Goal: Task Accomplishment & Management: Complete application form

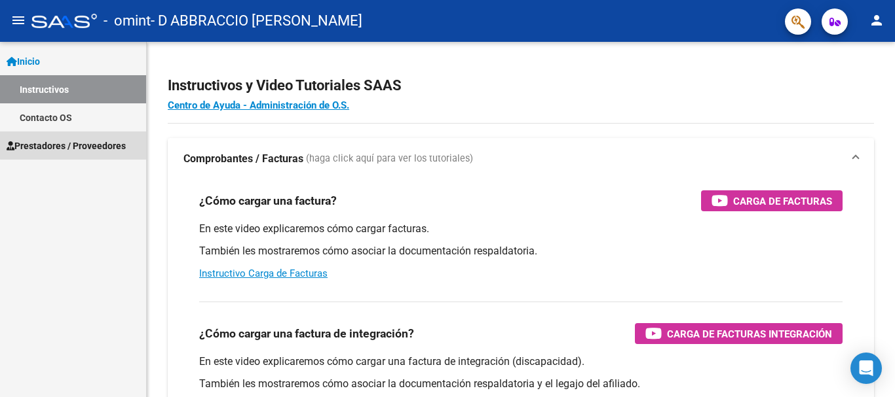
click at [97, 144] on span "Prestadores / Proveedores" at bounding box center [66, 146] width 119 height 14
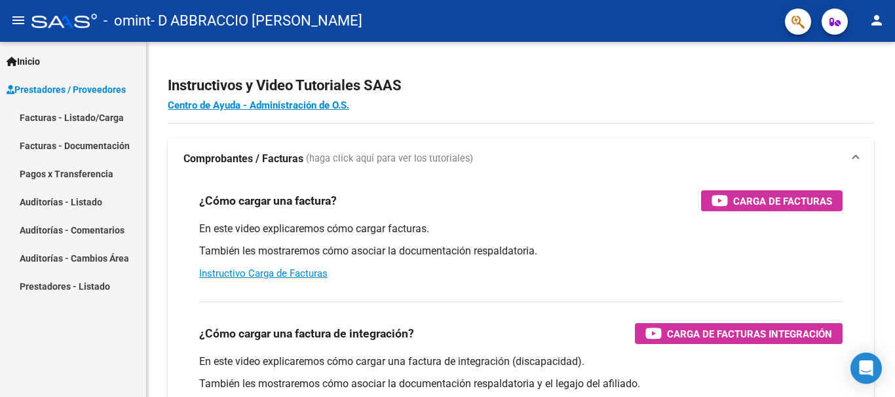
click at [102, 124] on link "Facturas - Listado/Carga" at bounding box center [73, 117] width 146 height 28
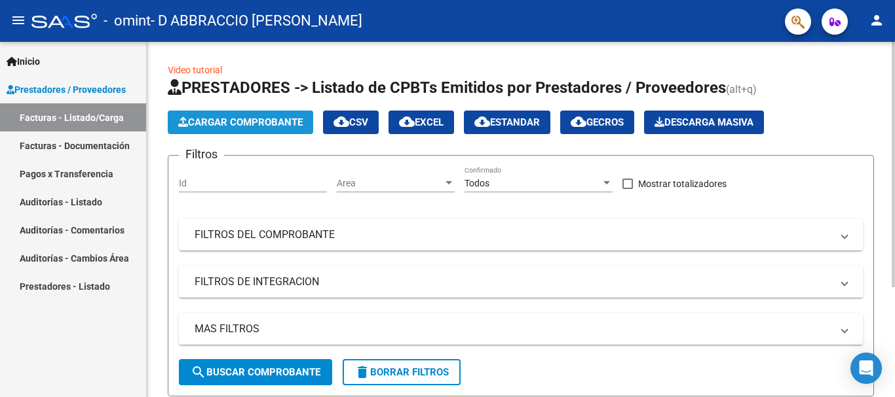
click at [210, 119] on span "Cargar Comprobante" at bounding box center [240, 123] width 124 height 12
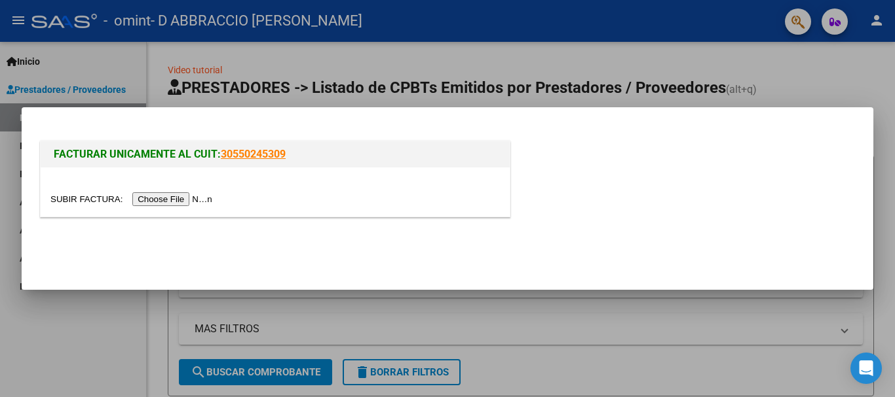
click at [177, 196] on input "file" at bounding box center [133, 200] width 166 height 14
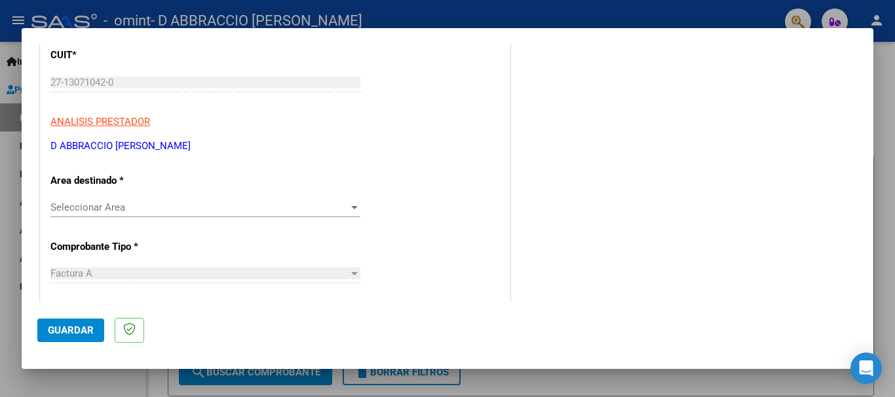
scroll to position [199, 0]
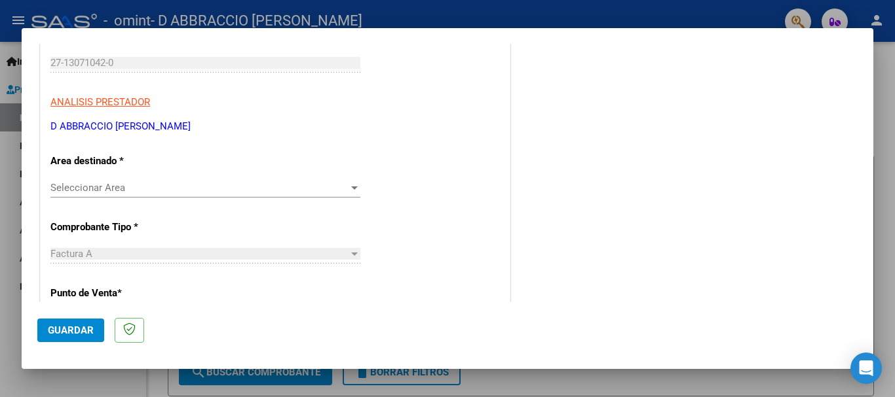
click at [335, 197] on div "Seleccionar Area Seleccionar Area" at bounding box center [205, 188] width 310 height 20
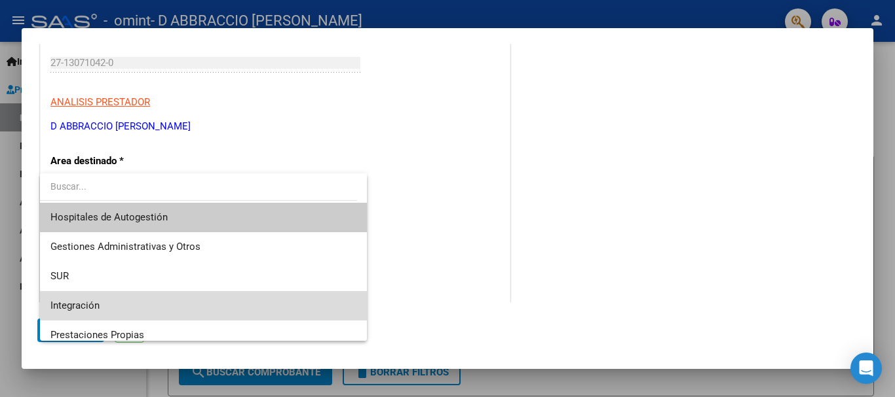
click at [236, 306] on span "Integración" at bounding box center [203, 305] width 306 height 29
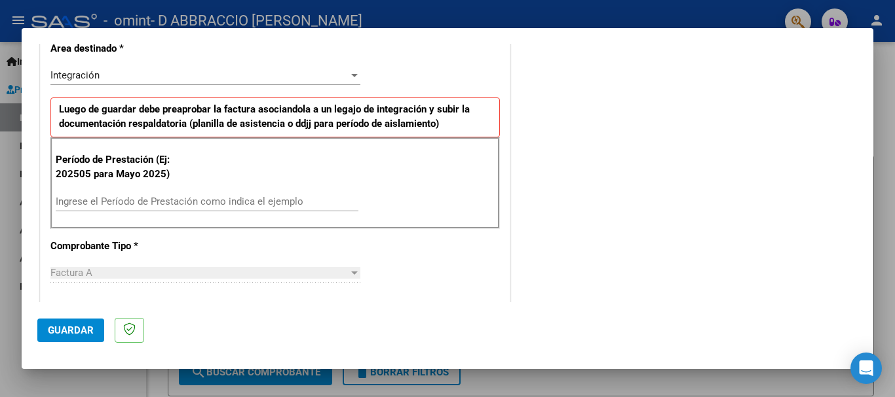
scroll to position [318, 0]
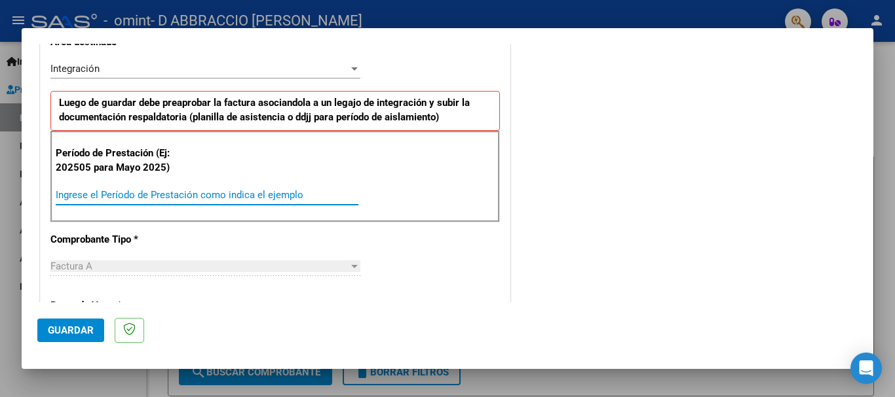
click at [98, 195] on input "Ingrese el Período de Prestación como indica el ejemplo" at bounding box center [207, 195] width 303 height 12
type input "202508"
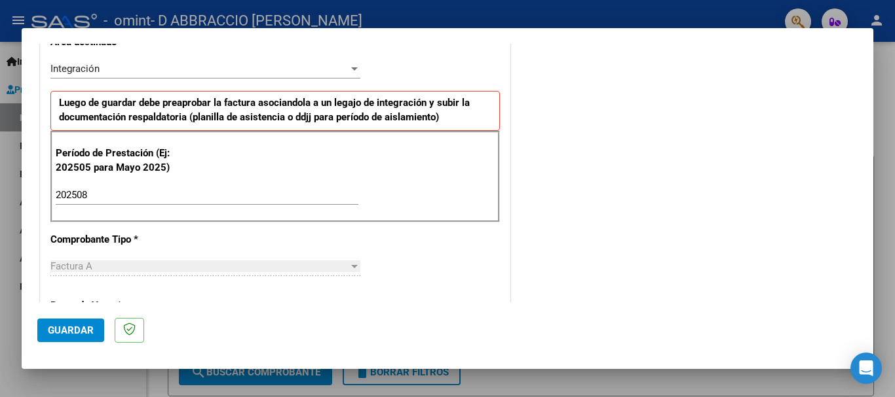
click at [560, 180] on div "COMENTARIOS Comentarios del Prestador / Gerenciador:" at bounding box center [685, 309] width 344 height 1138
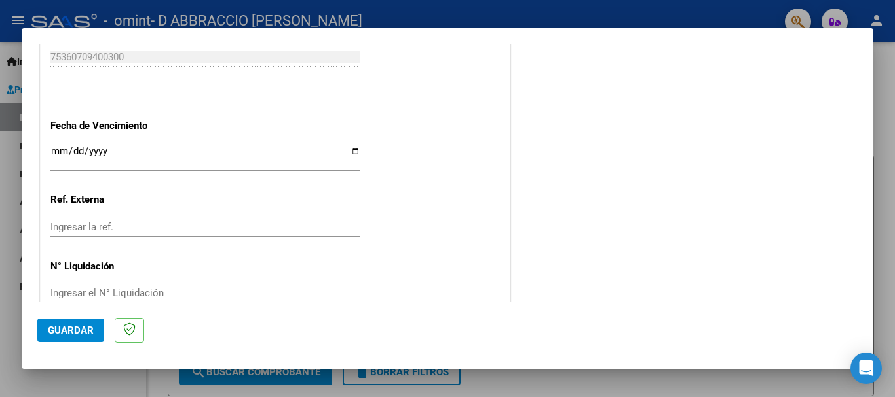
scroll to position [894, 0]
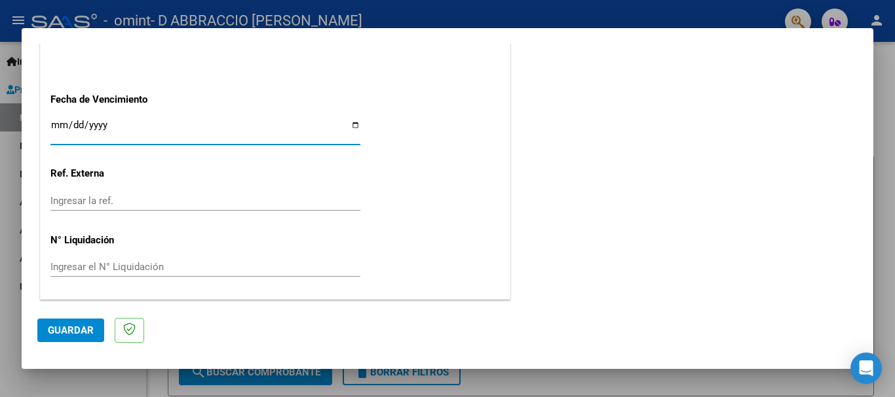
click at [352, 120] on input "Ingresar la fecha" at bounding box center [205, 130] width 310 height 21
type input "[DATE]"
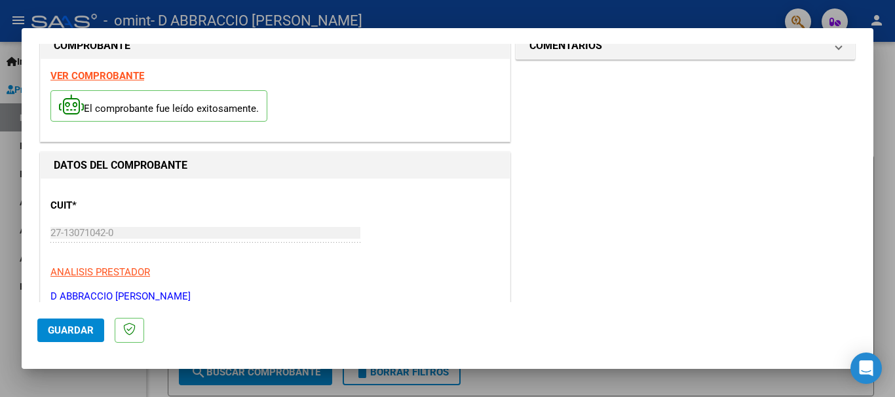
scroll to position [0, 0]
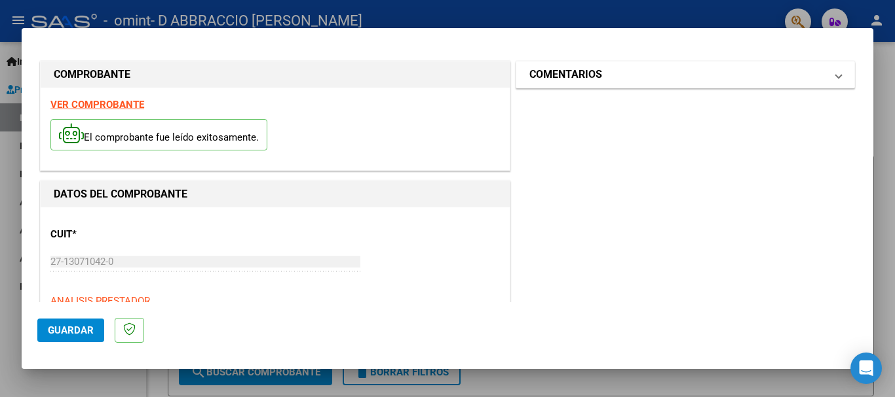
click at [828, 87] on mat-expansion-panel-header "COMENTARIOS" at bounding box center [685, 75] width 338 height 26
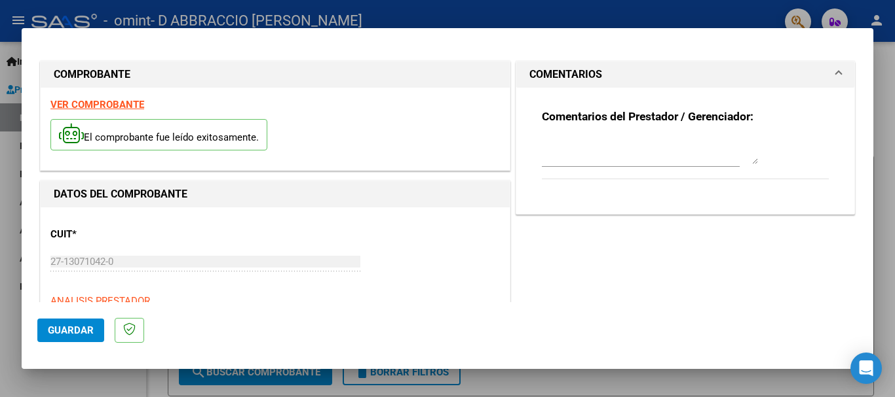
click at [828, 84] on mat-expansion-panel-header "COMENTARIOS" at bounding box center [685, 75] width 338 height 26
click at [873, 85] on div at bounding box center [447, 198] width 895 height 397
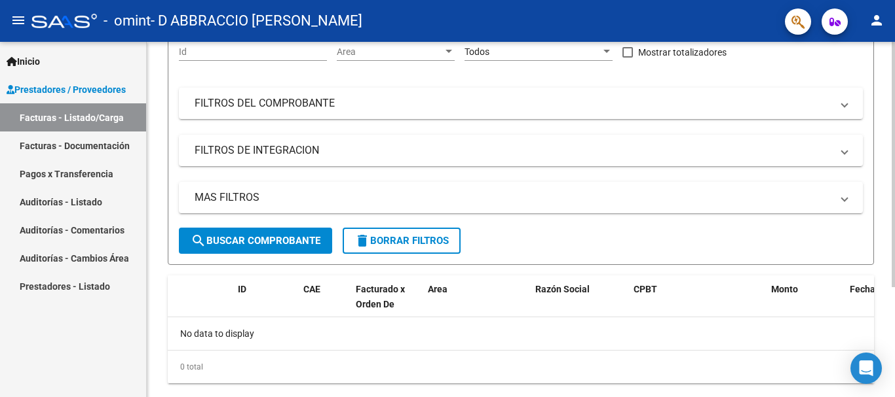
scroll to position [160, 0]
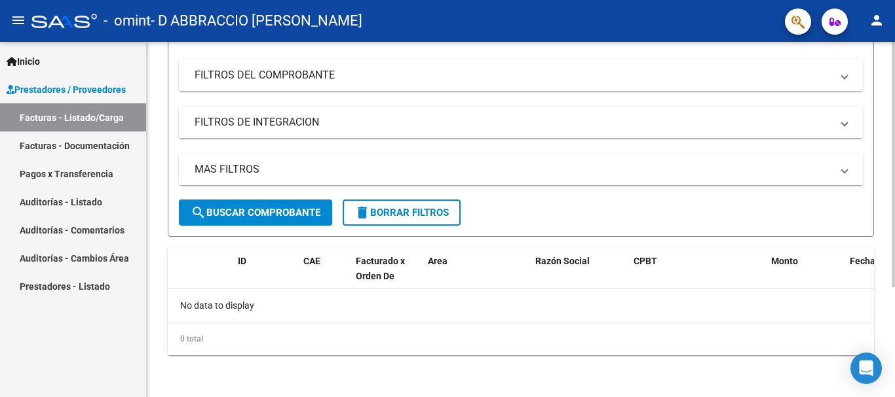
click at [884, 293] on div at bounding box center [892, 275] width 3 height 246
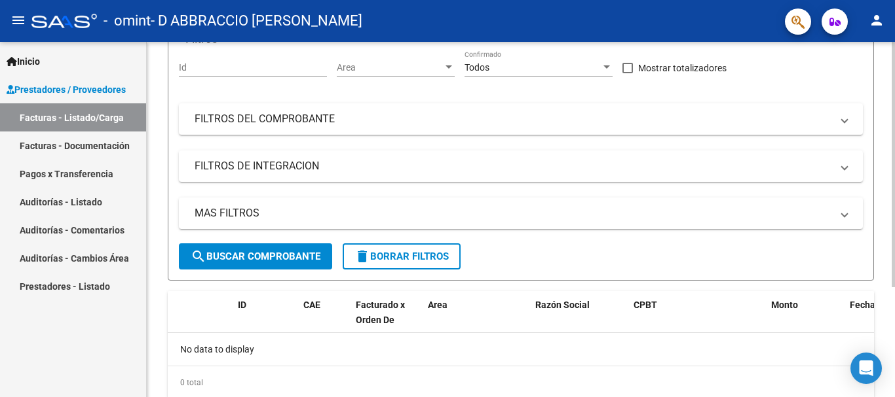
scroll to position [14, 0]
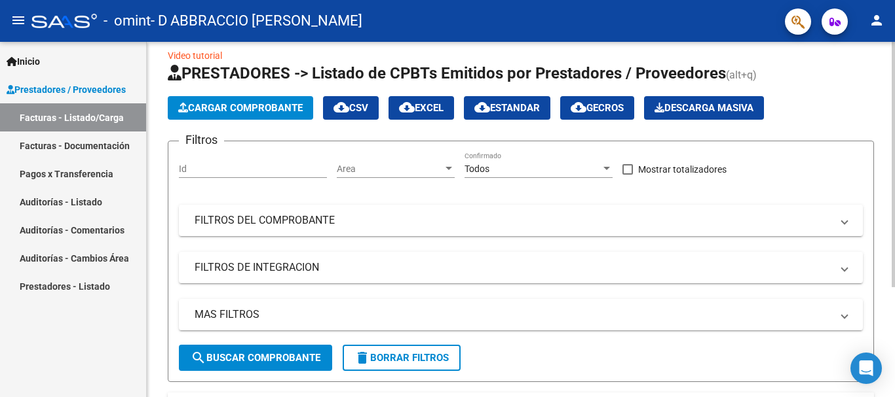
click at [884, 179] on div "Video tutorial PRESTADORES -> Listado de CPBTs Emitidos por Prestadores / Prove…" at bounding box center [522, 285] width 751 height 515
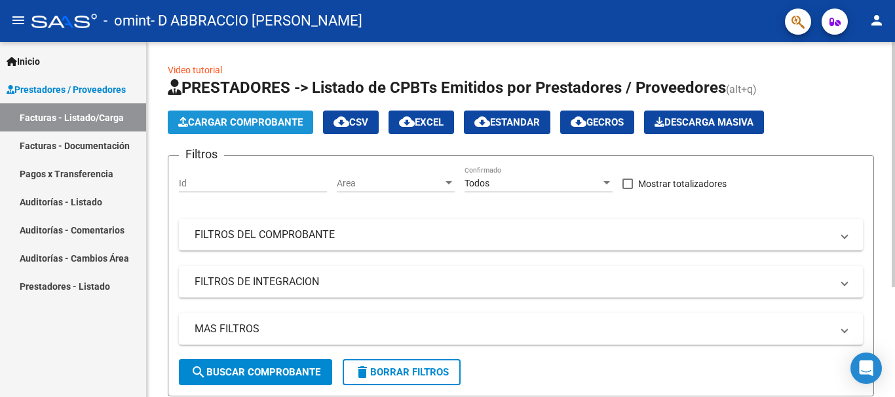
click at [241, 117] on span "Cargar Comprobante" at bounding box center [240, 123] width 124 height 12
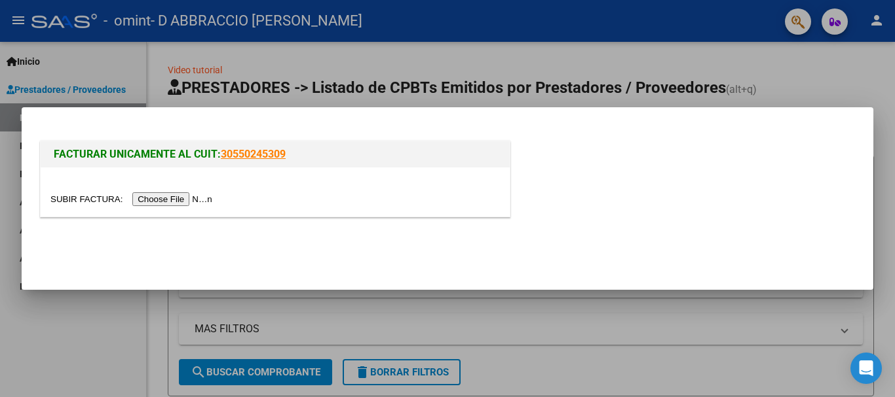
click at [187, 210] on div at bounding box center [275, 192] width 469 height 49
click at [184, 205] on input "file" at bounding box center [133, 200] width 166 height 14
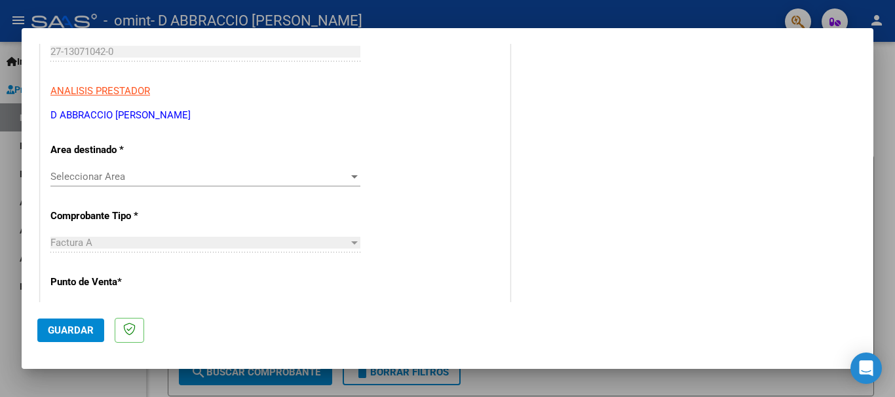
scroll to position [248, 0]
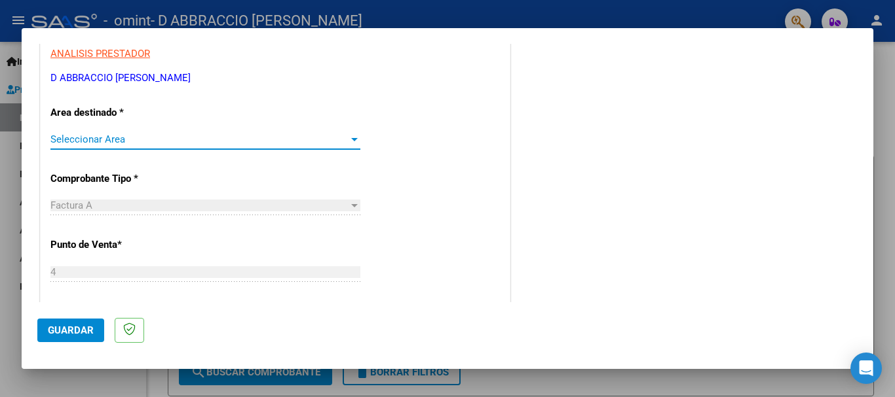
click at [280, 143] on span "Seleccionar Area" at bounding box center [199, 140] width 298 height 12
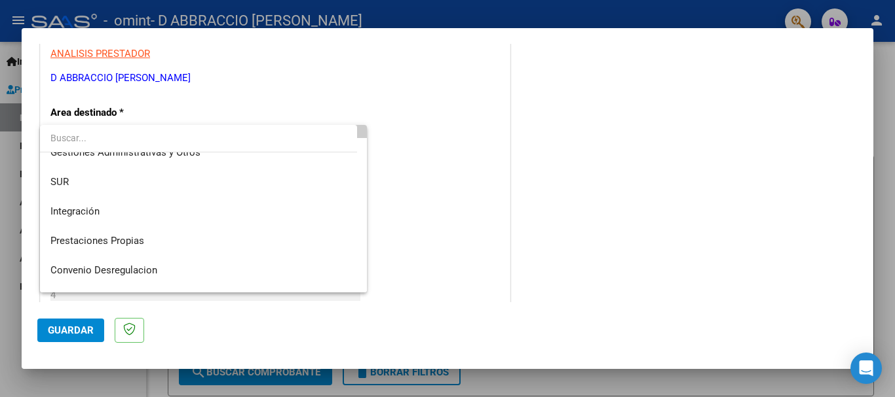
scroll to position [39, 0]
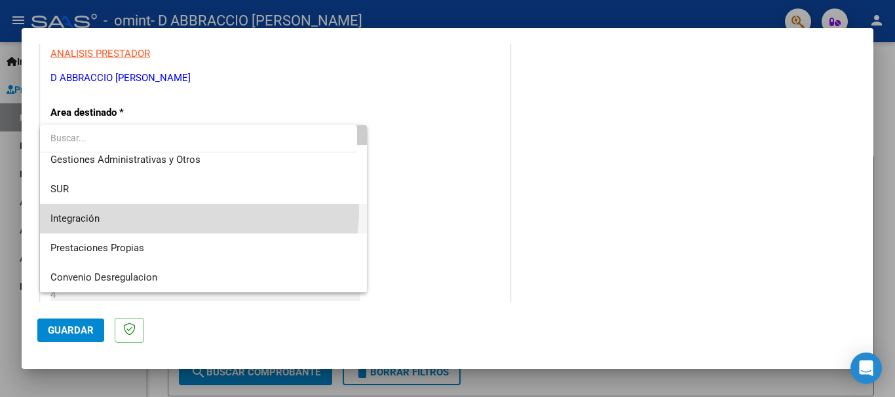
click at [177, 210] on span "Integración" at bounding box center [203, 218] width 306 height 29
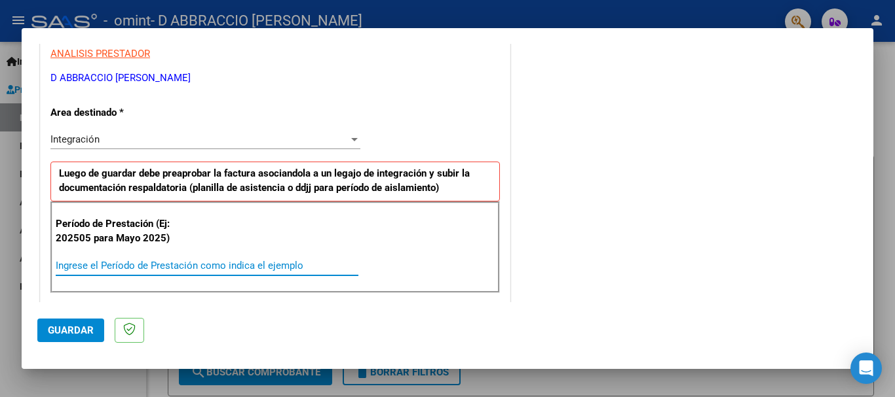
click at [143, 262] on input "Ingrese el Período de Prestación como indica el ejemplo" at bounding box center [207, 266] width 303 height 12
type input "202508"
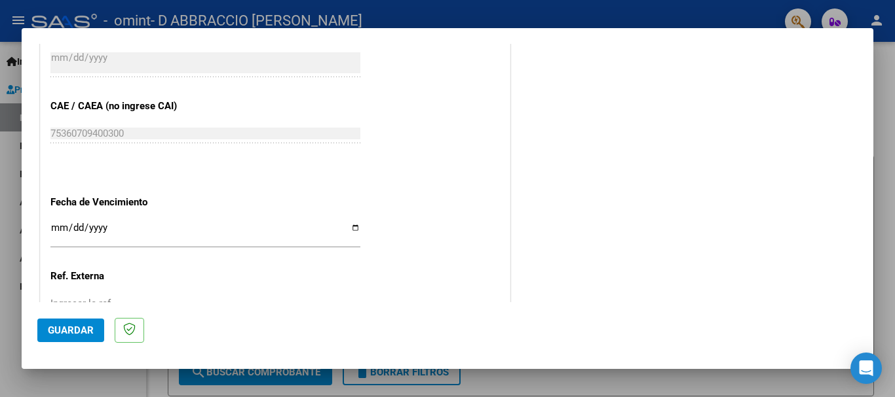
scroll to position [894, 0]
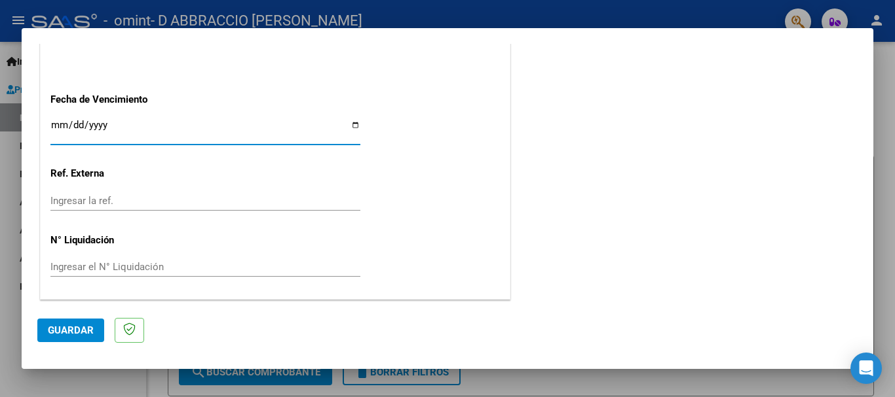
click at [354, 127] on input "Ingresar la fecha" at bounding box center [205, 130] width 310 height 21
type input "[DATE]"
click at [73, 327] on span "Guardar" at bounding box center [71, 331] width 46 height 12
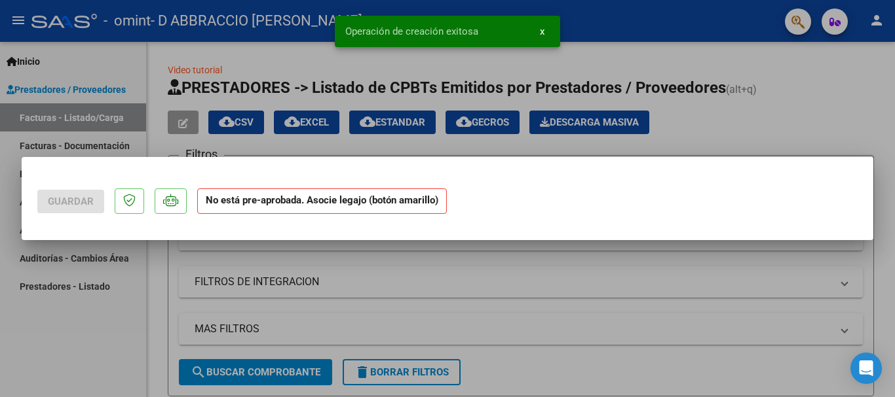
scroll to position [0, 0]
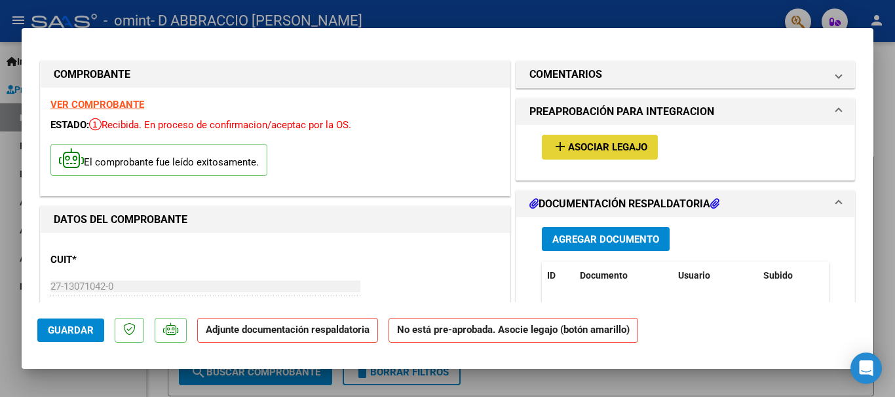
click at [620, 156] on button "add Asociar Legajo" at bounding box center [600, 147] width 116 height 24
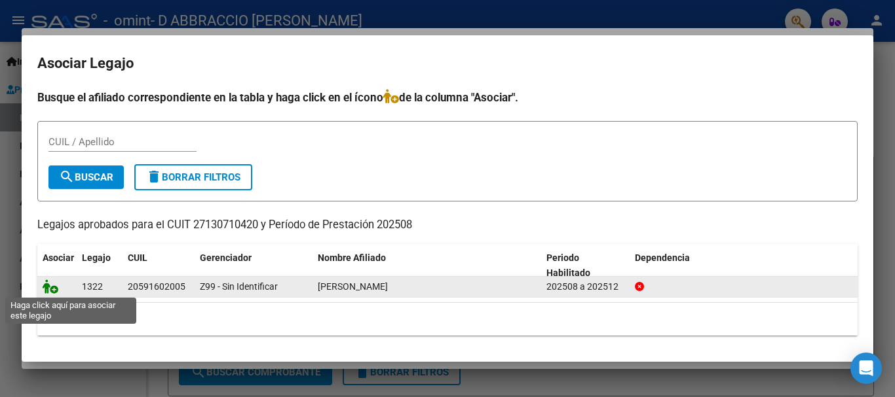
click at [52, 291] on icon at bounding box center [51, 287] width 16 height 14
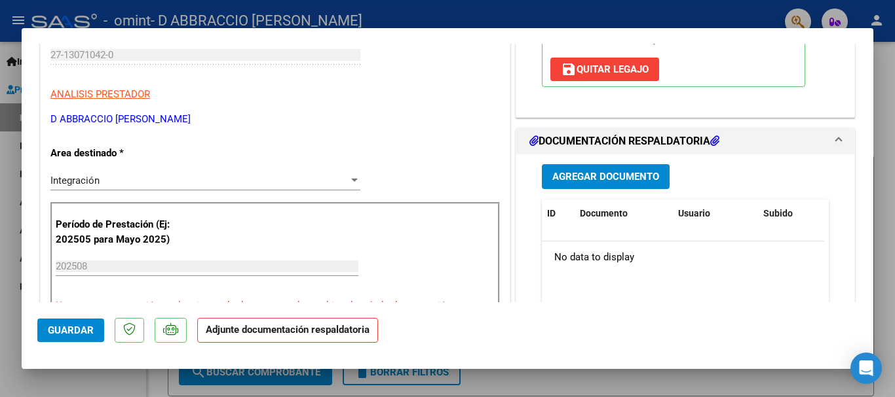
scroll to position [238, 0]
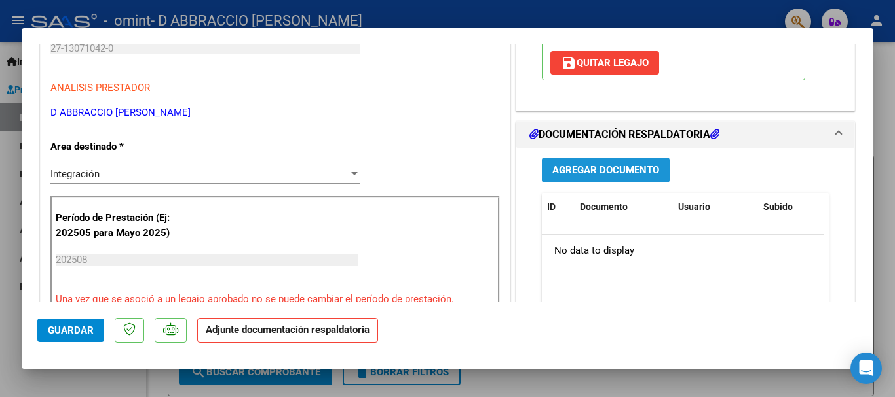
click at [605, 176] on span "Agregar Documento" at bounding box center [605, 171] width 107 height 12
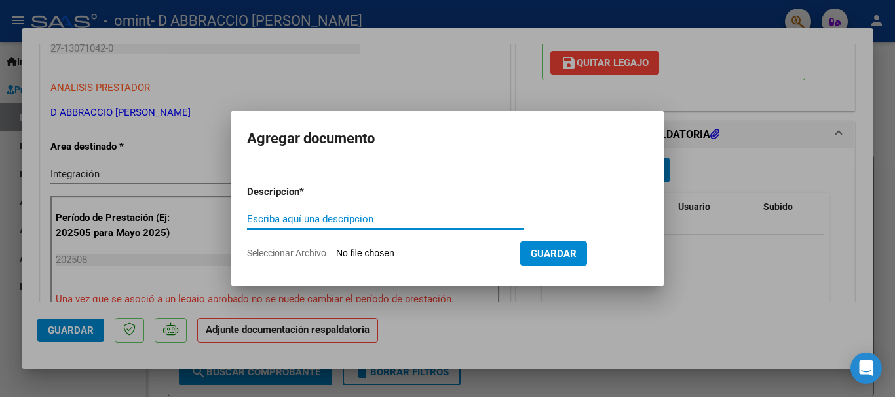
click at [270, 214] on input "Escriba aquí una descripcion" at bounding box center [385, 219] width 276 height 12
type input "Planilla de asistencia agosto"
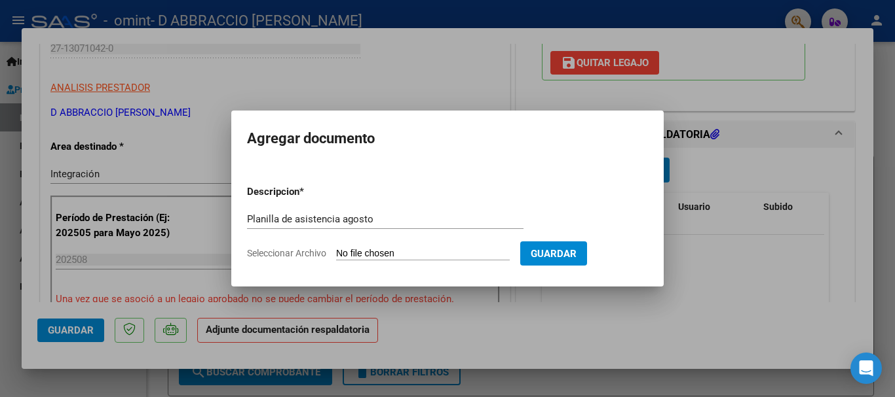
click at [379, 251] on input "Seleccionar Archivo" at bounding box center [423, 254] width 174 height 12
type input "C:\fakepath\[PERSON_NAME] ASISTENCIA FIRMADA.pdf"
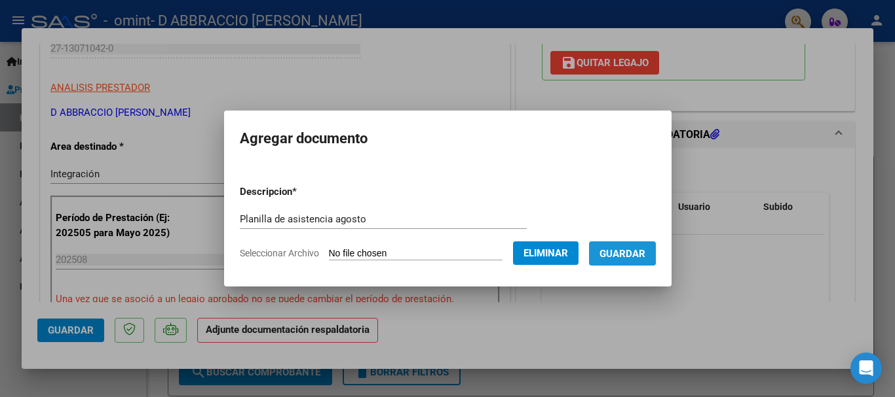
click at [643, 242] on button "Guardar" at bounding box center [622, 254] width 67 height 24
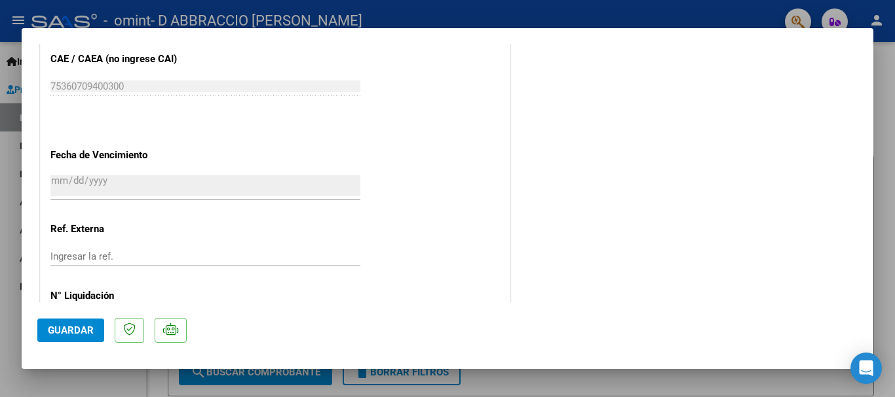
scroll to position [914, 0]
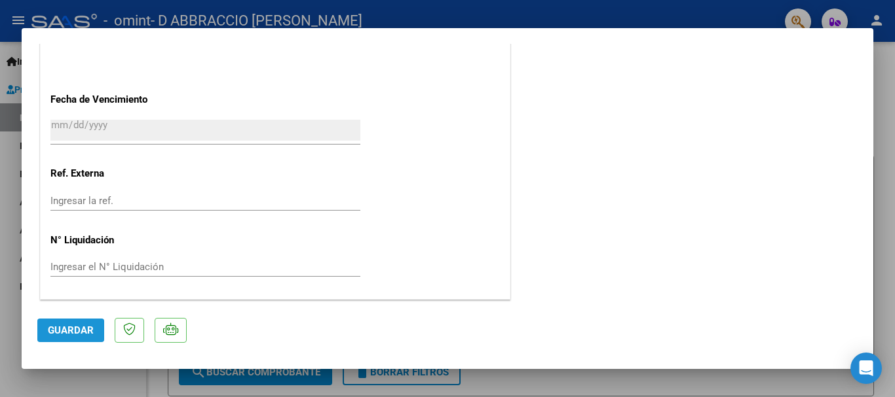
click at [70, 325] on span "Guardar" at bounding box center [71, 331] width 46 height 12
click at [2, 175] on div at bounding box center [447, 198] width 895 height 397
type input "$ 0,00"
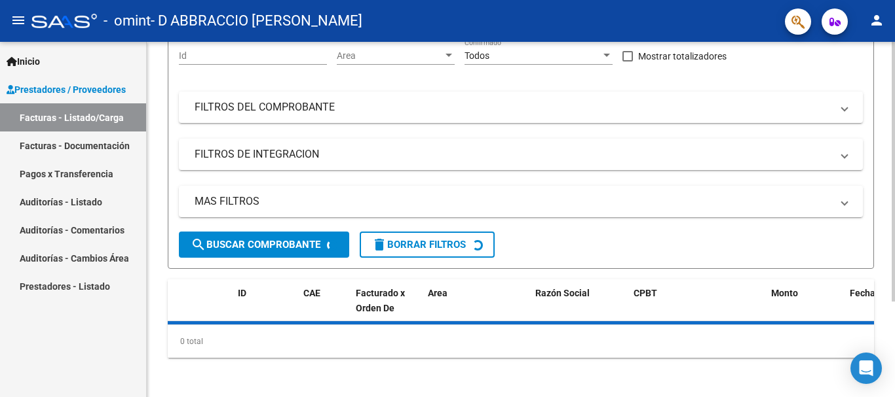
scroll to position [130, 0]
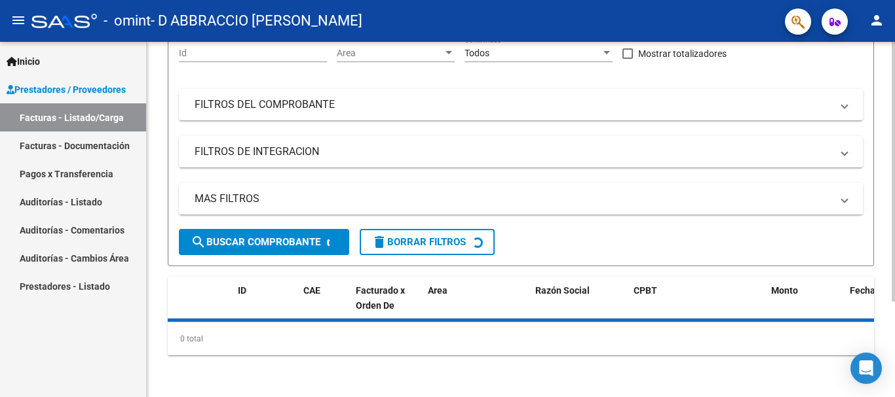
click at [884, 305] on div at bounding box center [892, 268] width 3 height 260
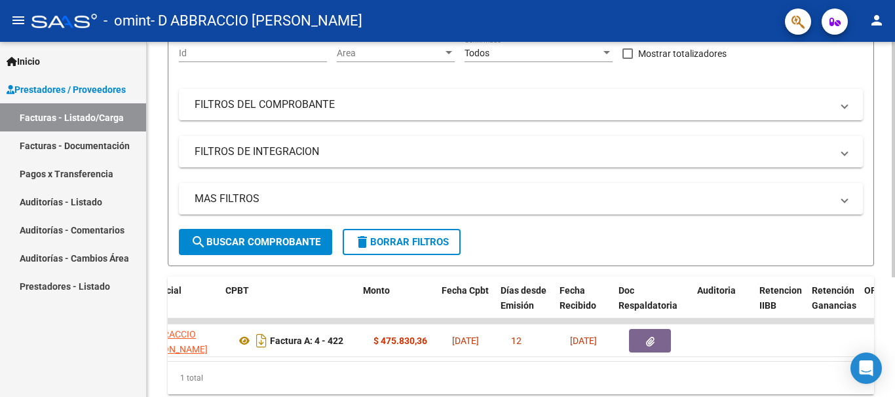
scroll to position [0, 411]
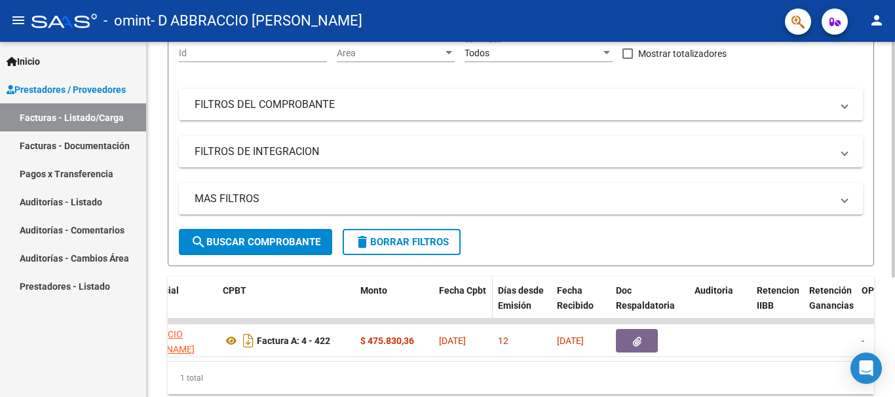
click at [475, 286] on span "Fecha Cpbt" at bounding box center [462, 291] width 47 height 10
